Goal: Check status

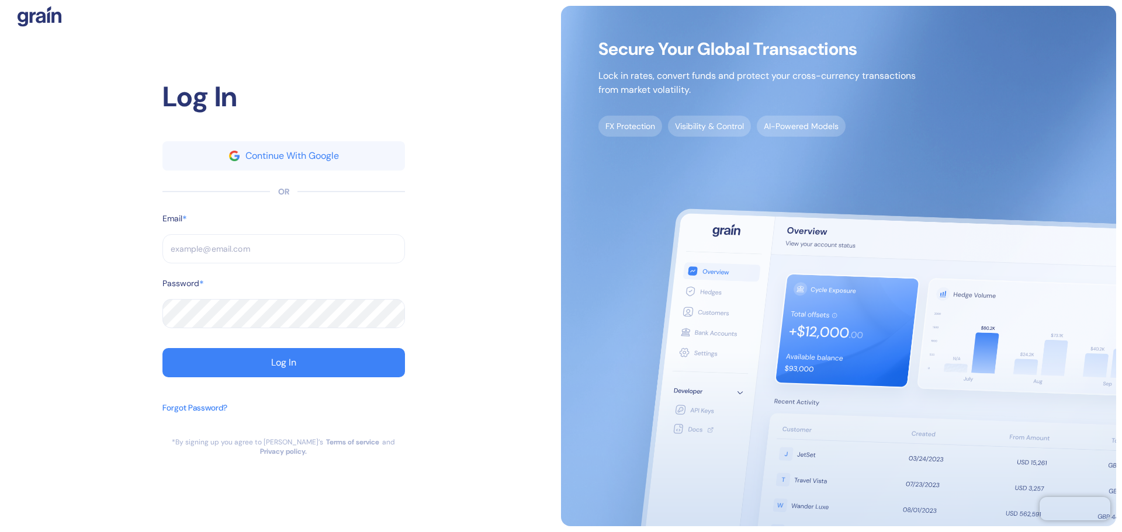
click at [224, 251] on input "text" at bounding box center [283, 248] width 243 height 29
type input "[EMAIL_ADDRESS][DOMAIN_NAME]"
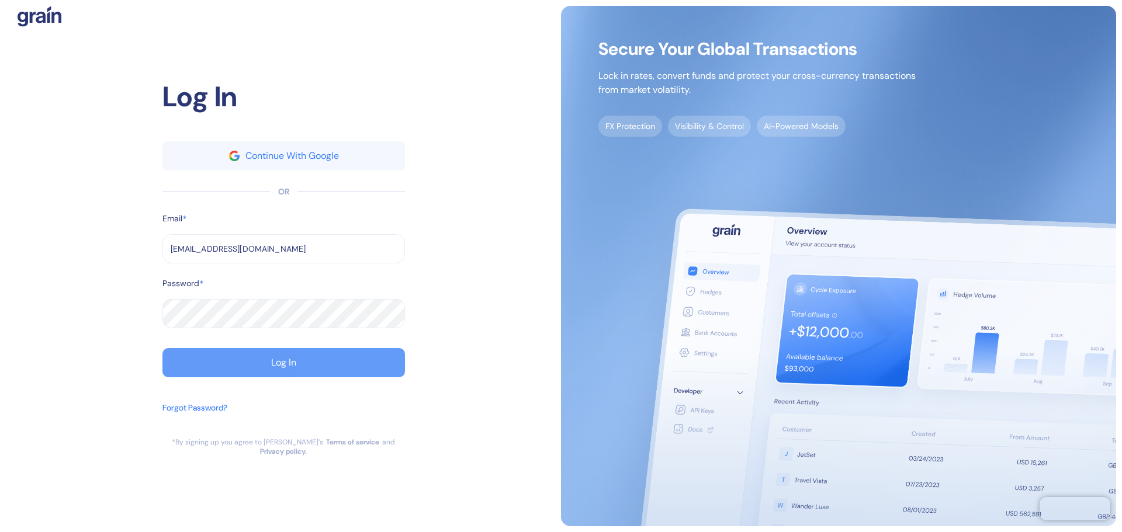
click at [280, 368] on div "Log In" at bounding box center [283, 362] width 25 height 9
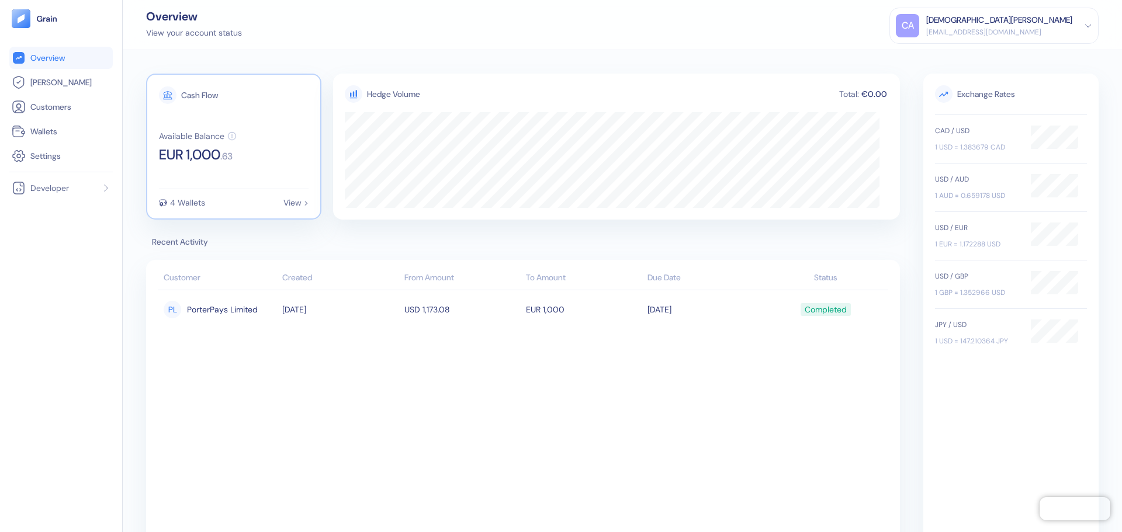
click at [186, 177] on div "Cash Flow Available Balance EUR 1,000 . 63 4 Wallets View >" at bounding box center [233, 147] width 175 height 146
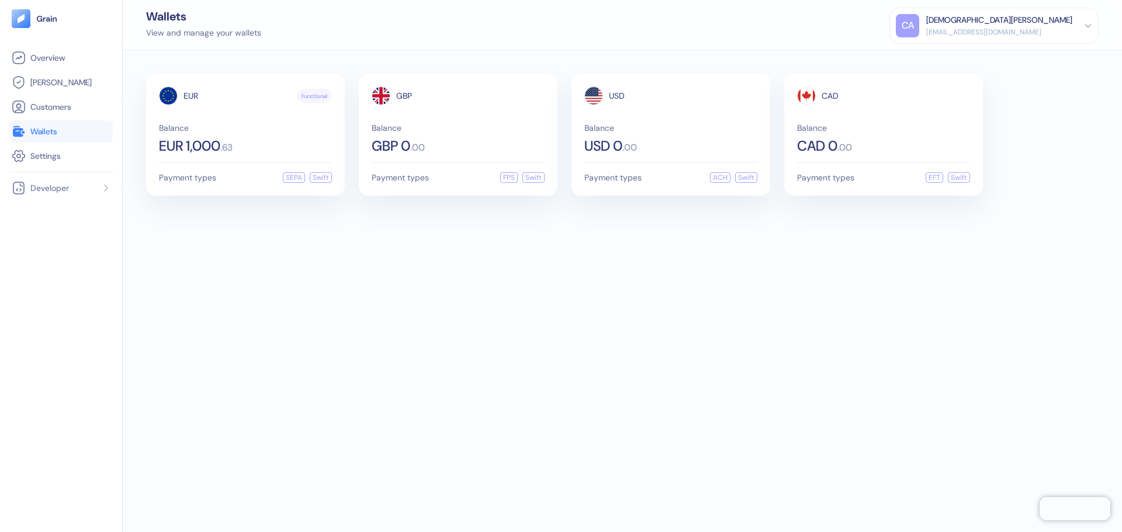
click at [186, 177] on span "Payment types" at bounding box center [187, 178] width 57 height 8
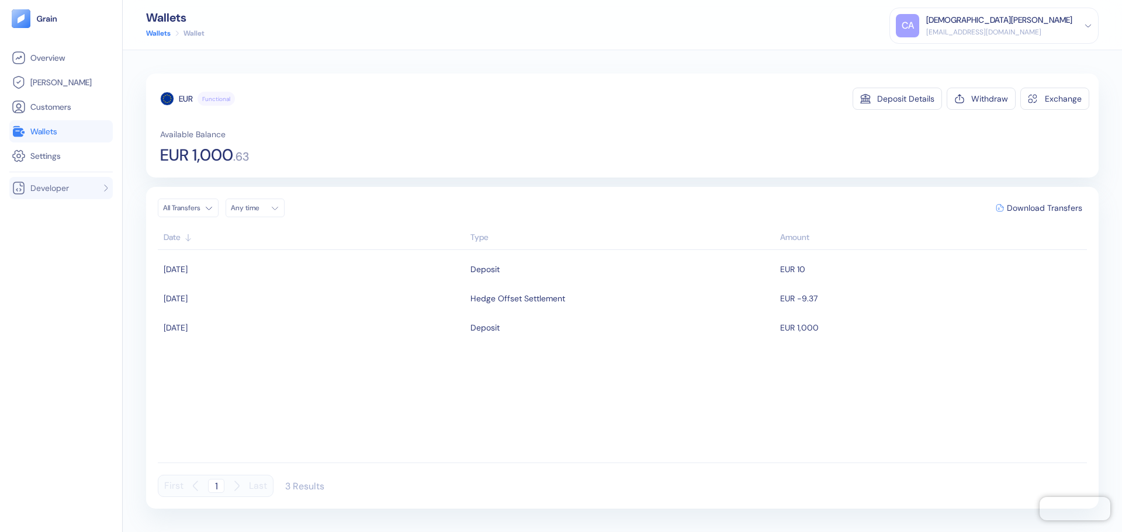
click at [52, 185] on span "Developer" at bounding box center [49, 188] width 39 height 12
click at [48, 82] on span "[PERSON_NAME]" at bounding box center [60, 83] width 61 height 12
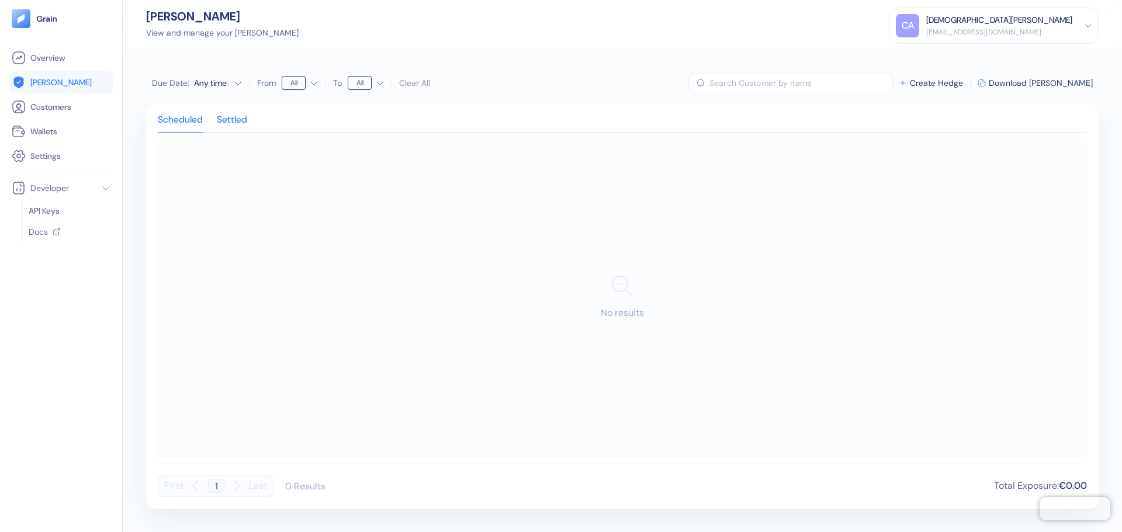
click at [243, 123] on div "Settled" at bounding box center [232, 124] width 30 height 16
click at [307, 175] on div "PL PorterPays Limited" at bounding box center [237, 180] width 146 height 20
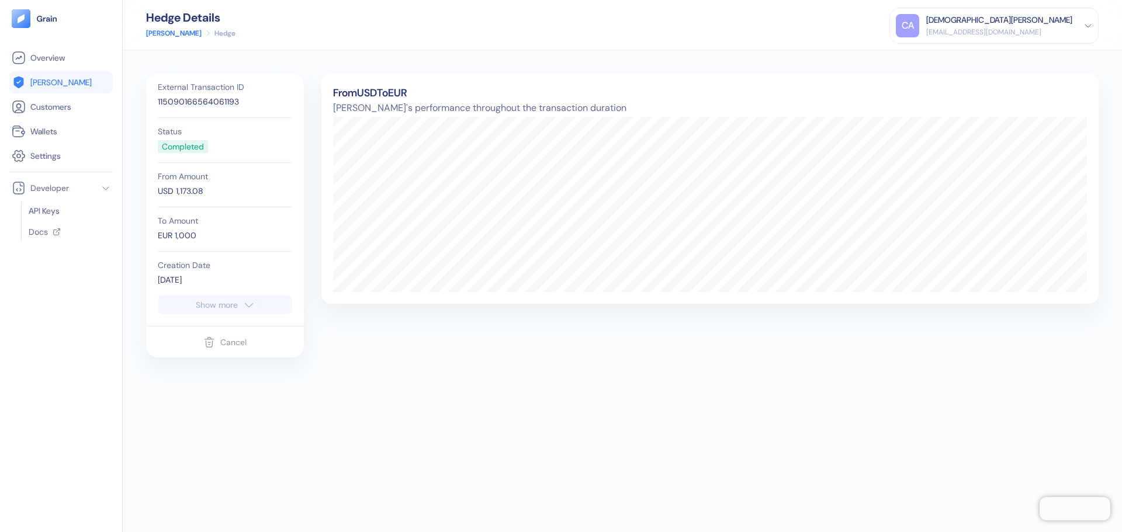
click at [234, 301] on div "Show more" at bounding box center [217, 305] width 42 height 8
